Goal: Complete application form

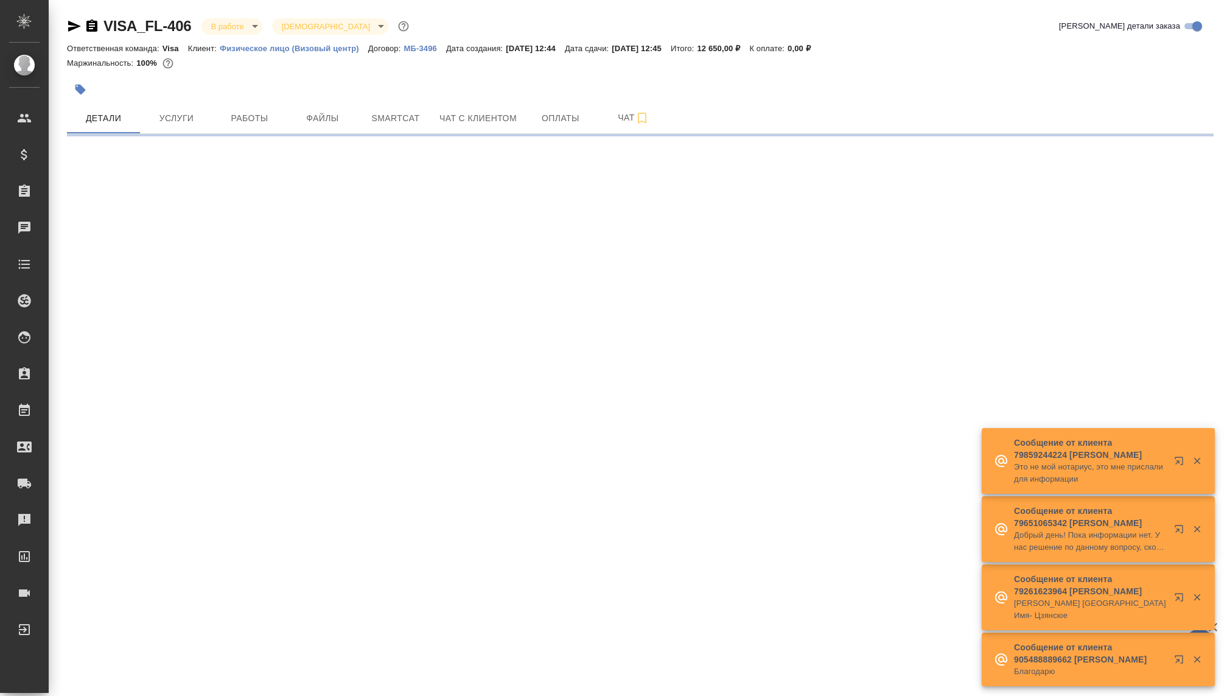
select select "RU"
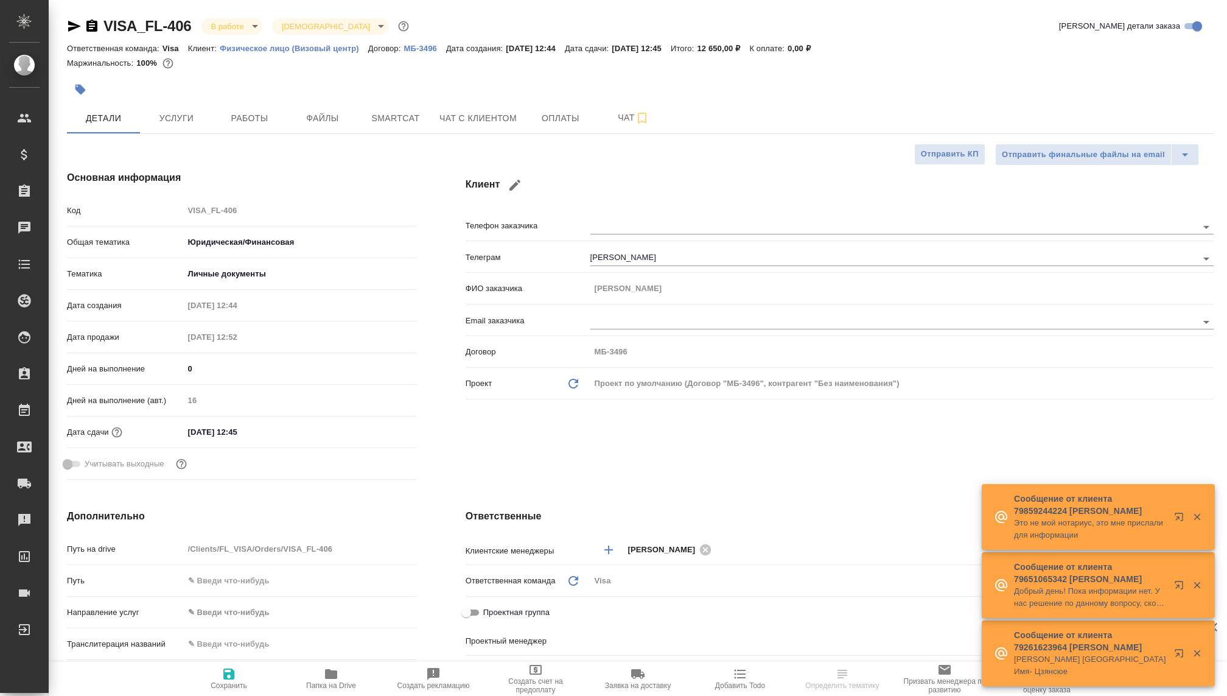
type textarea "x"
type input "[PERSON_NAME]"
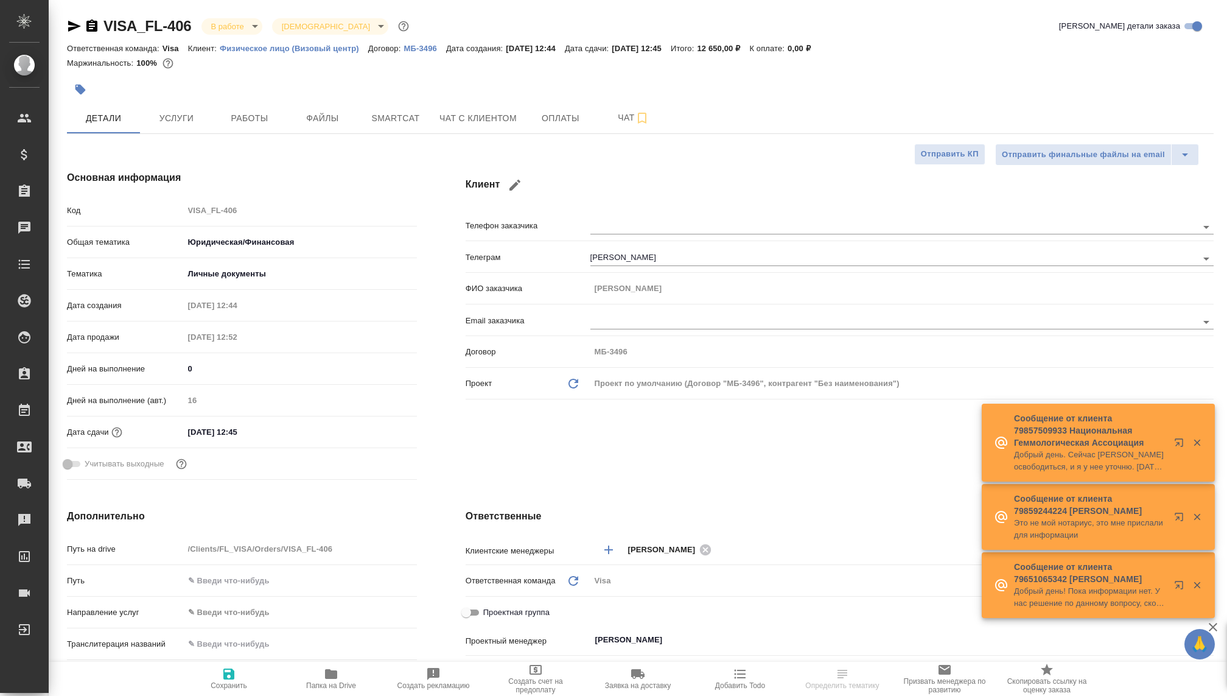
type textarea "x"
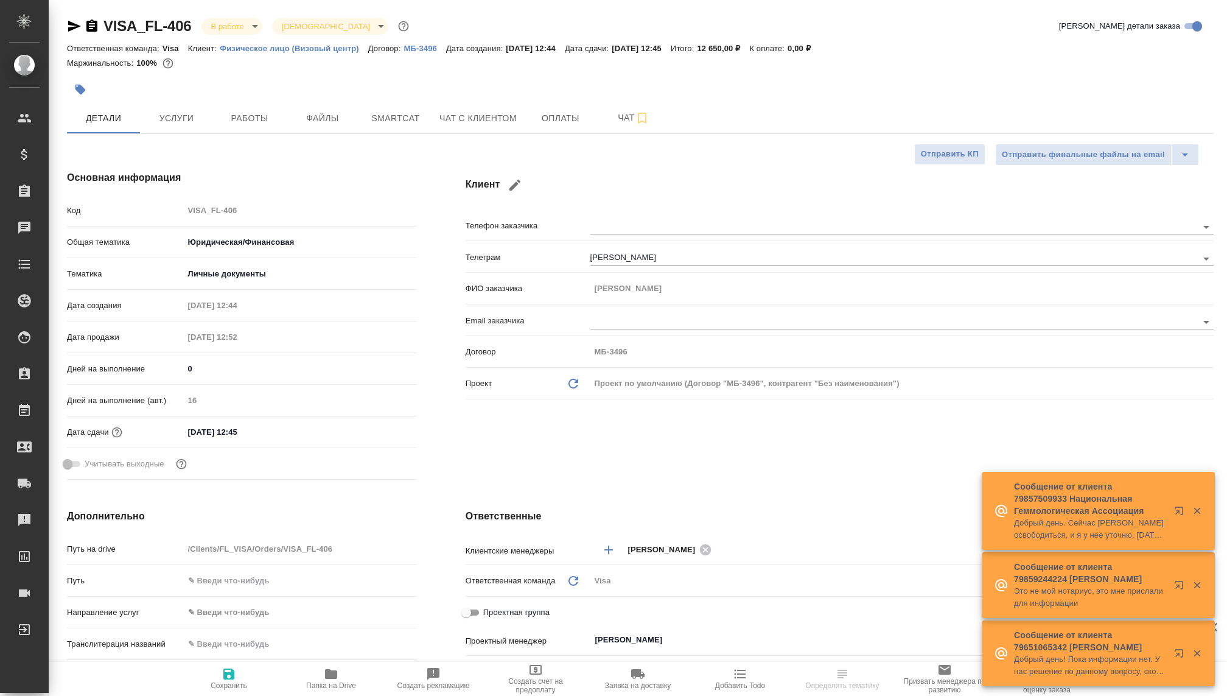
type textarea "x"
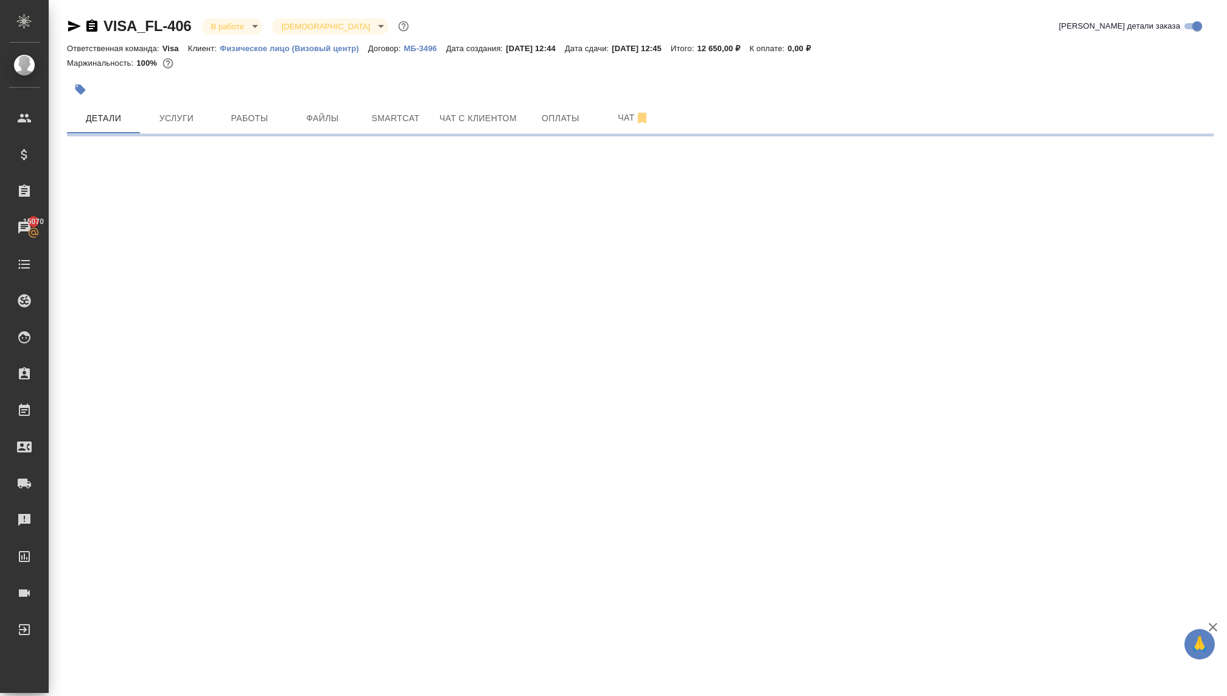
select select "RU"
